Goal: Transaction & Acquisition: Purchase product/service

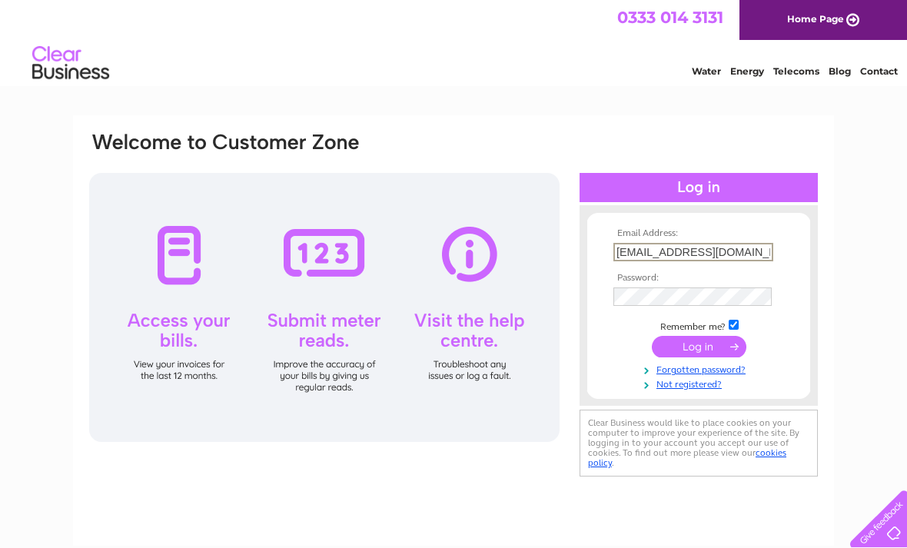
type input "Jelee3101@gmail.com"
click at [699, 349] on input "submit" at bounding box center [699, 347] width 95 height 22
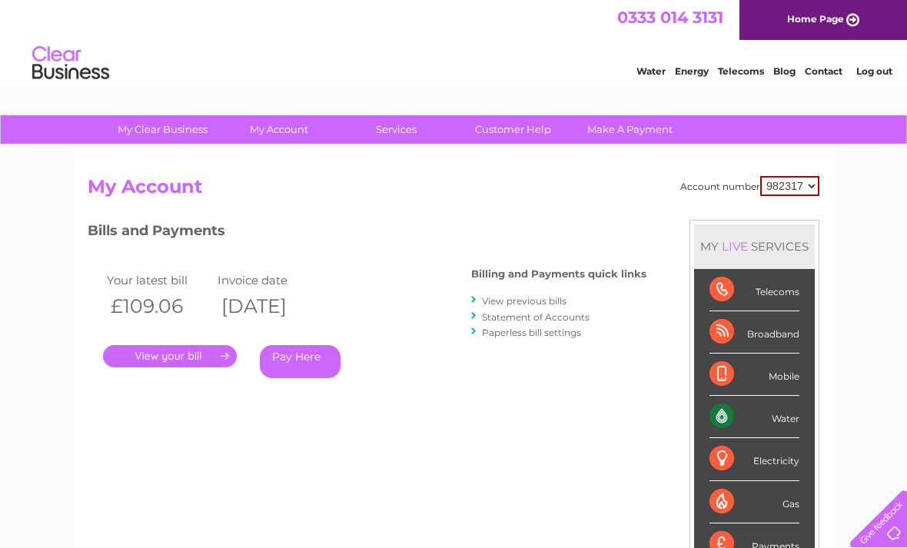
click at [651, 131] on link "Make A Payment" at bounding box center [630, 129] width 127 height 28
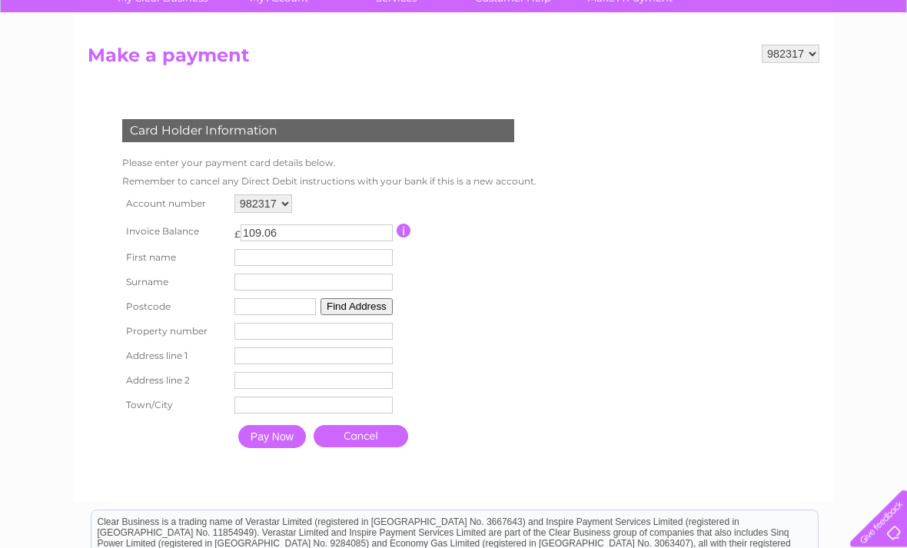
click at [338, 266] on input "text" at bounding box center [313, 258] width 158 height 17
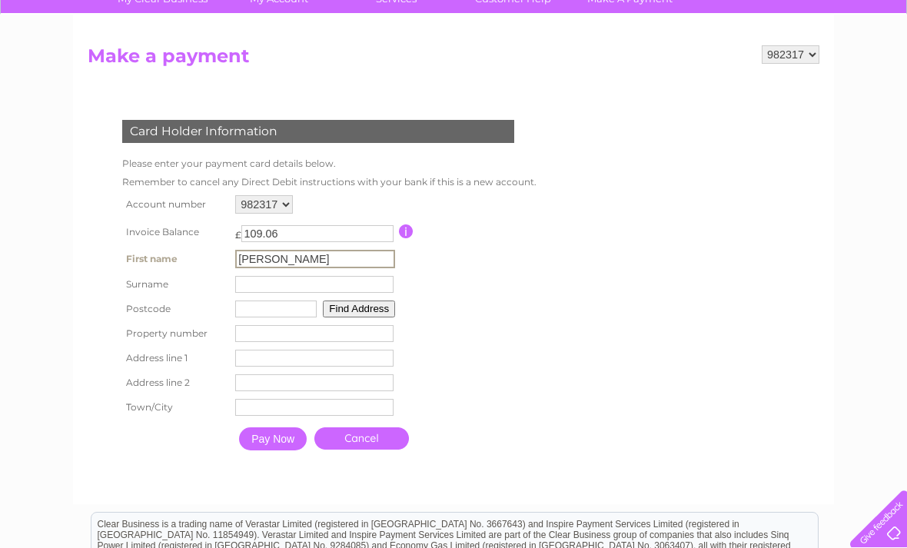
type input "J"
type input "Hair cafe"
click at [319, 293] on input "text" at bounding box center [314, 284] width 158 height 17
type input "Park"
click at [339, 262] on input "Hair cafe" at bounding box center [314, 258] width 158 height 17
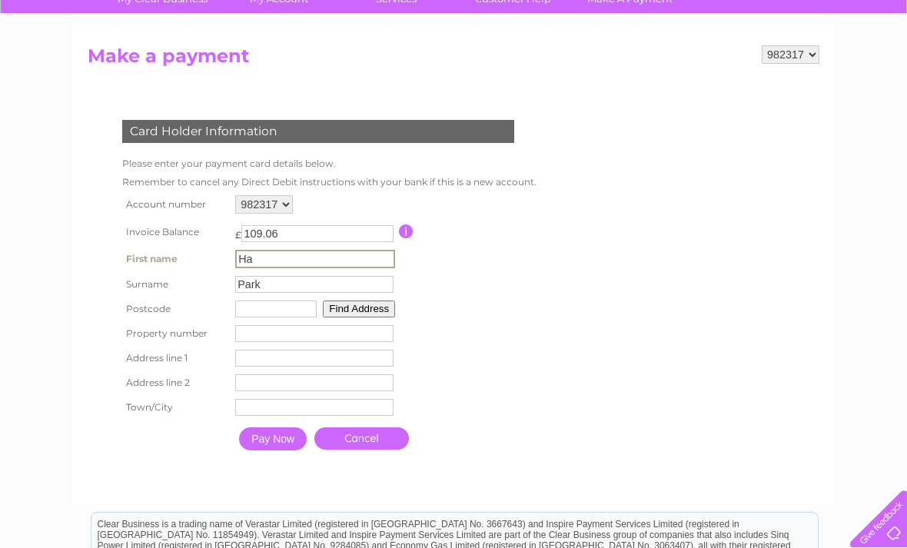
type input "H"
type input "Sun hee"
click at [276, 317] on input "text" at bounding box center [275, 309] width 81 height 17
type input "Kt3 4et"
click at [375, 312] on button "Find Address" at bounding box center [357, 307] width 72 height 17
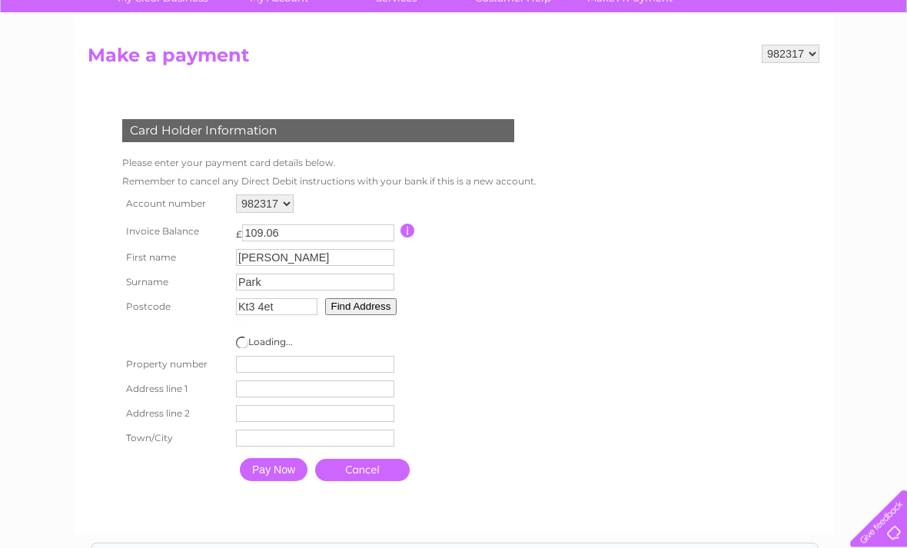
scroll to position [131, 0]
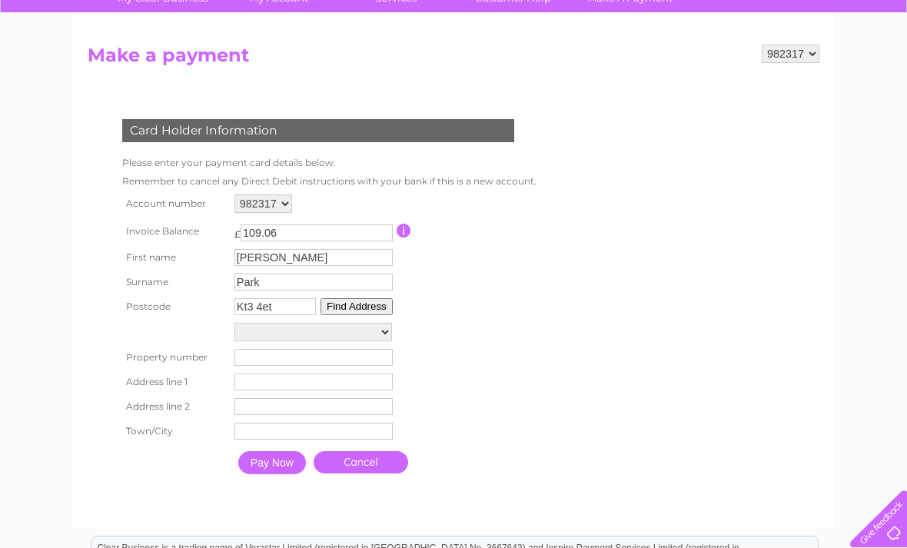
click at [377, 341] on select "Advertising Right 9011 Outside, High Street Public Telephone 24M From 77 H, Hig…" at bounding box center [313, 332] width 158 height 18
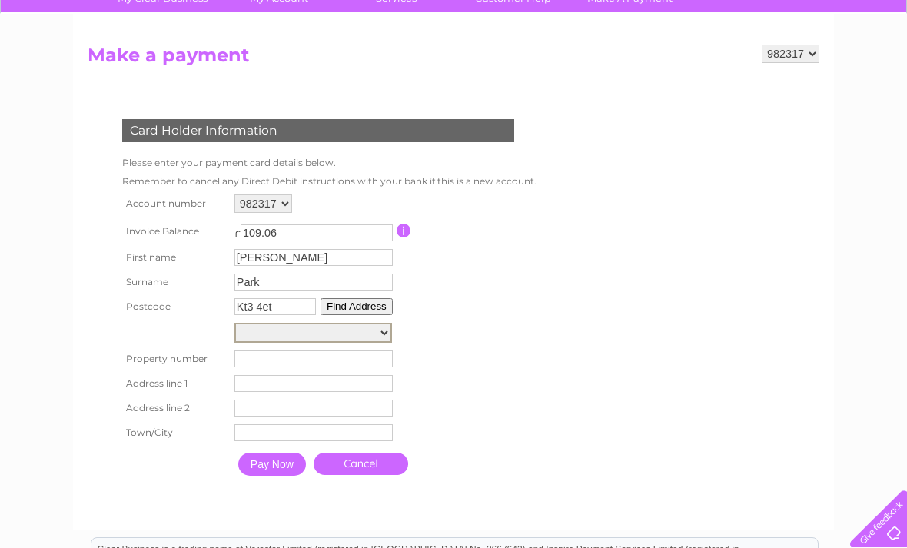
select select "82a,High Street,,New Malden"
type input "High Street"
type input "New Malden"
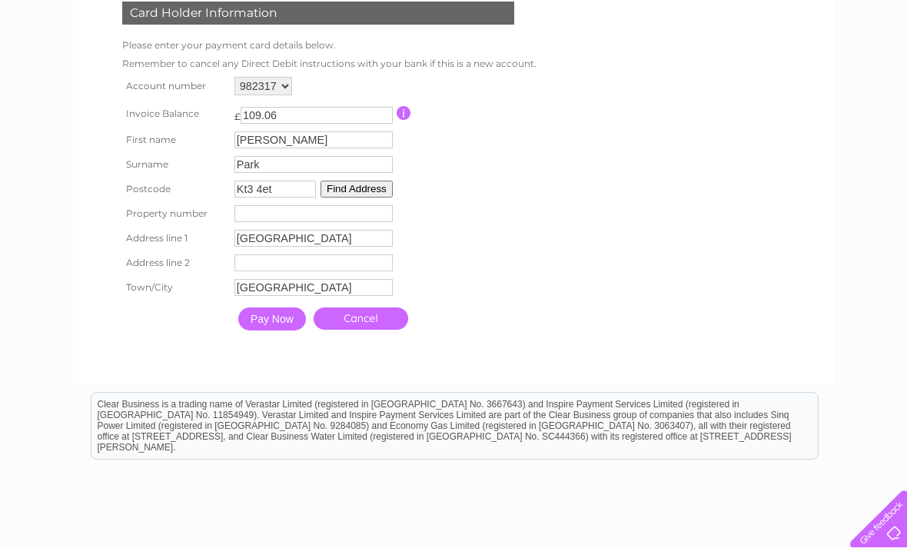
scroll to position [248, 0]
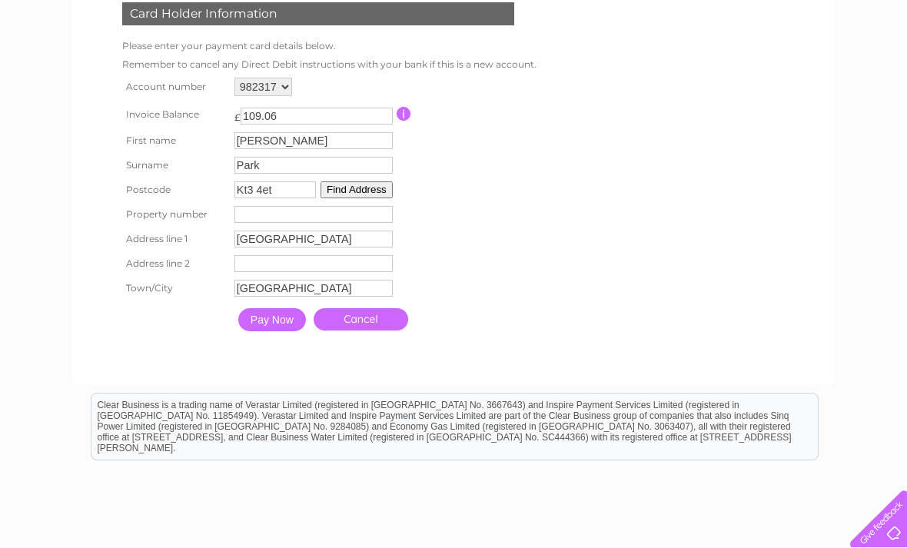
click at [343, 223] on input "number" at bounding box center [313, 214] width 158 height 17
type input "82"
click at [281, 331] on input "Pay Now" at bounding box center [272, 319] width 68 height 23
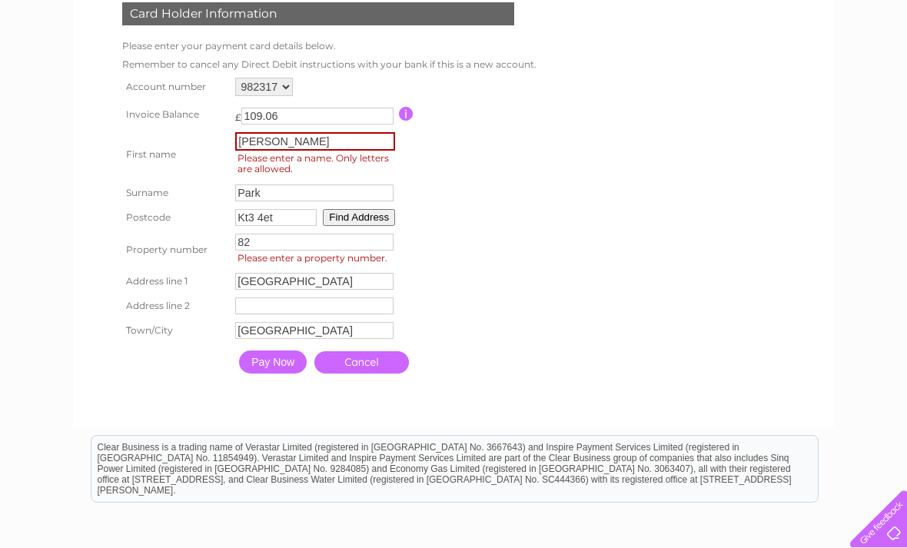
type input "82"
click at [344, 141] on input "Sun hee" at bounding box center [315, 141] width 160 height 18
type input "Sunhee"
click at [280, 374] on input "Pay Now" at bounding box center [273, 362] width 68 height 23
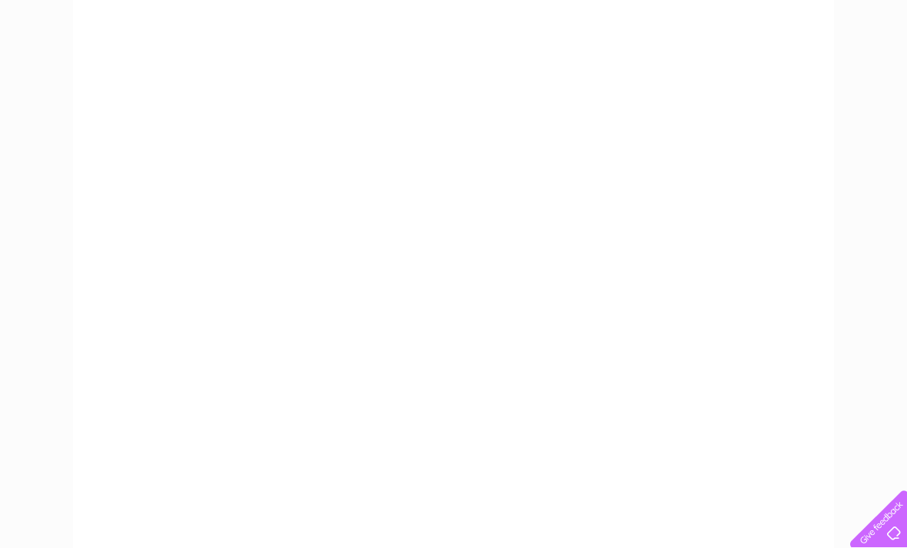
scroll to position [208, 0]
